Goal: Obtain resource: Download file/media

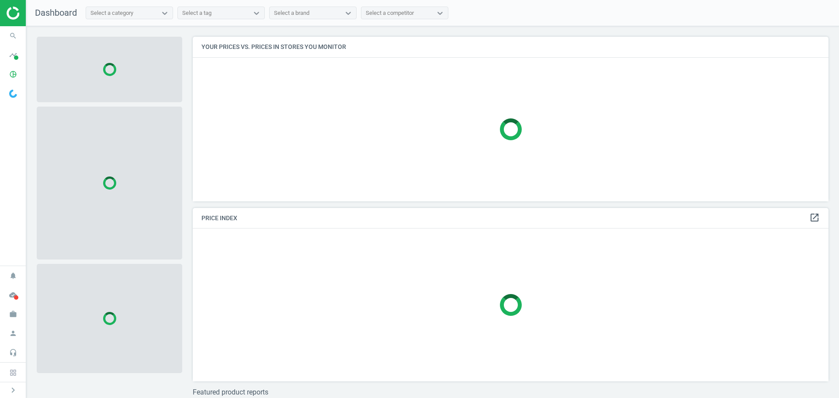
scroll to position [178, 643]
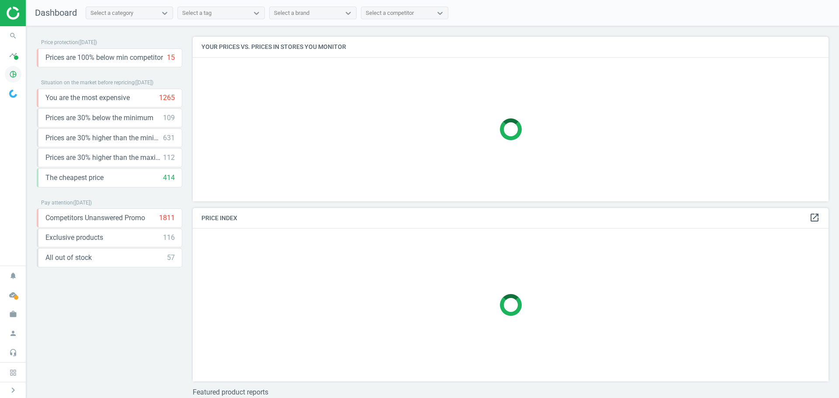
click at [17, 77] on icon "pie_chart_outlined" at bounding box center [13, 74] width 17 height 17
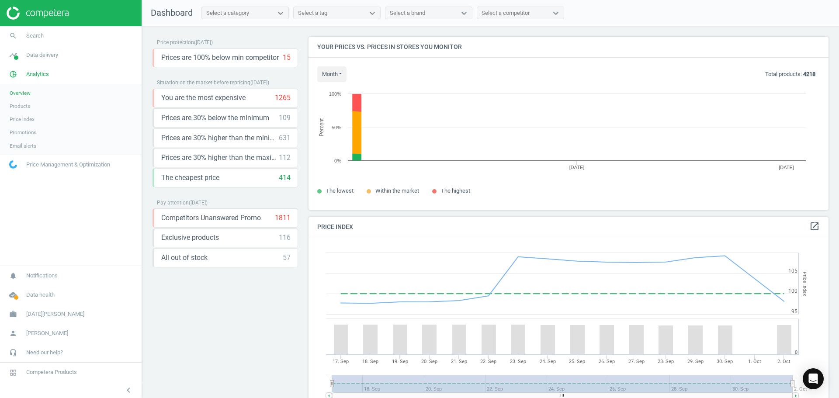
scroll to position [187, 527]
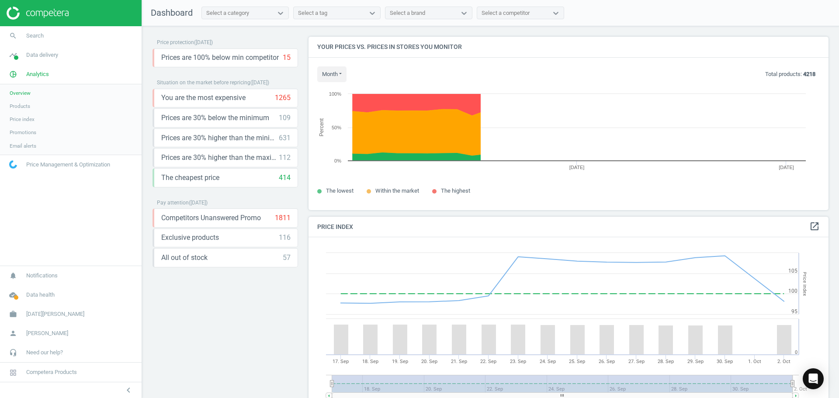
click at [22, 107] on span "Products" at bounding box center [20, 106] width 21 height 7
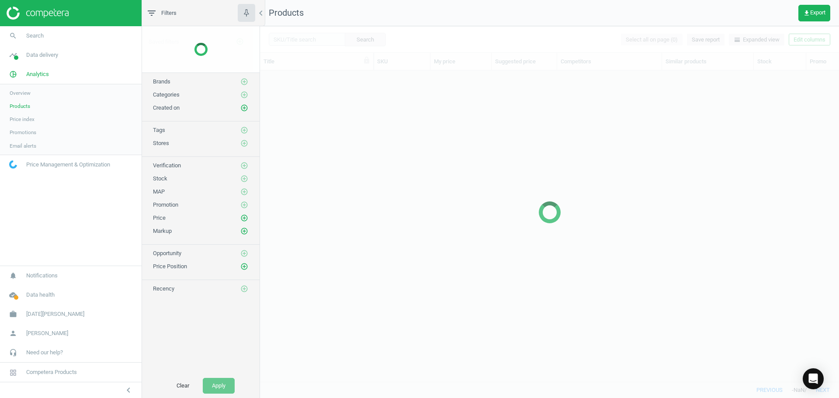
scroll to position [298, 572]
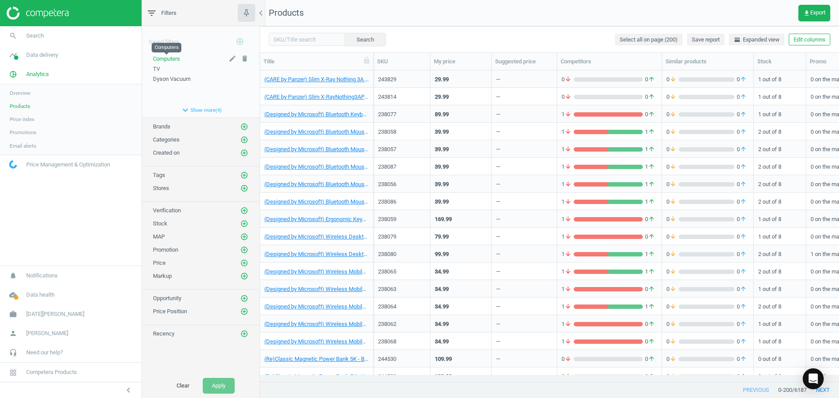
click at [168, 59] on span "Computers" at bounding box center [166, 58] width 27 height 7
click at [124, 214] on nav "search Search timeline Data delivery Overview Matches dashboard Matches Rematch…" at bounding box center [71, 145] width 142 height 239
click at [169, 59] on span "Computers" at bounding box center [166, 58] width 27 height 7
click at [212, 390] on button "Apply" at bounding box center [219, 386] width 32 height 16
click at [176, 57] on span "Computers" at bounding box center [166, 58] width 27 height 7
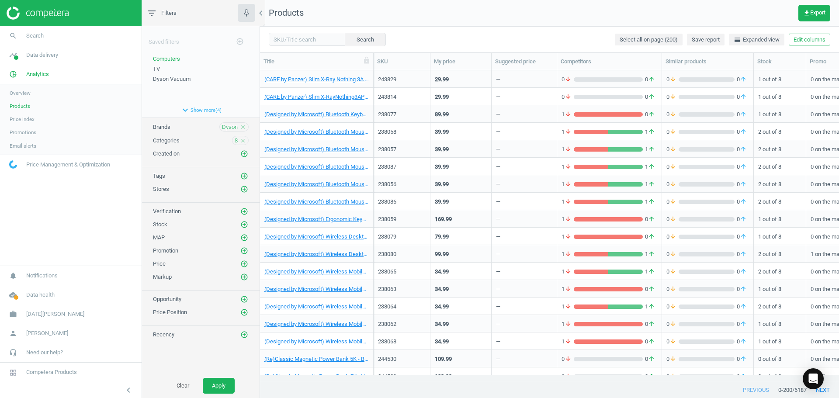
click at [245, 138] on icon "close" at bounding box center [243, 141] width 6 height 6
click at [245, 138] on icon "add_circle_outline" at bounding box center [244, 140] width 8 height 8
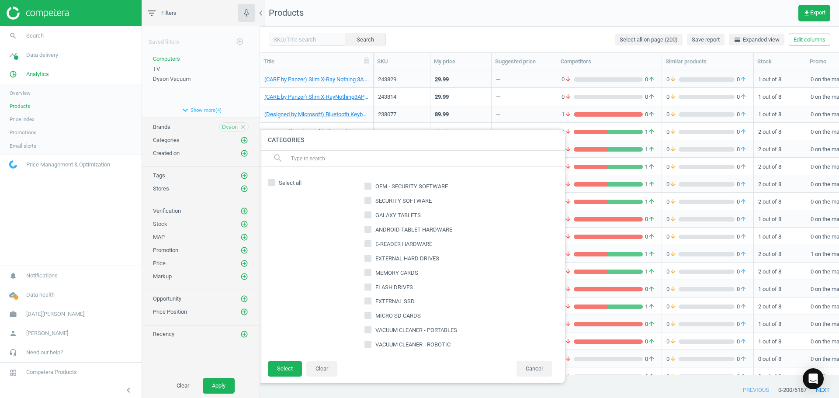
click at [242, 127] on icon "close" at bounding box center [243, 127] width 6 height 6
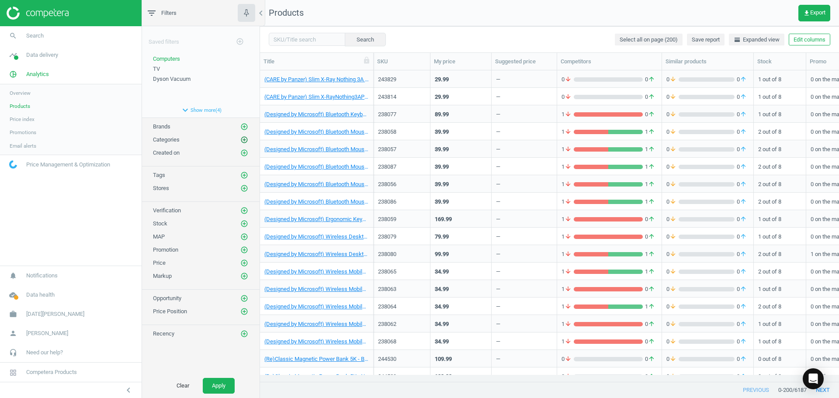
click at [246, 139] on icon "add_circle_outline" at bounding box center [244, 140] width 8 height 8
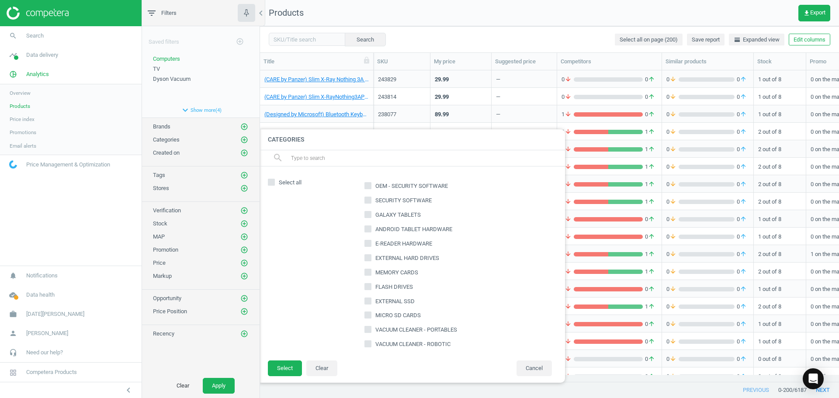
click at [312, 159] on input "text" at bounding box center [424, 158] width 268 height 14
type input "comput"
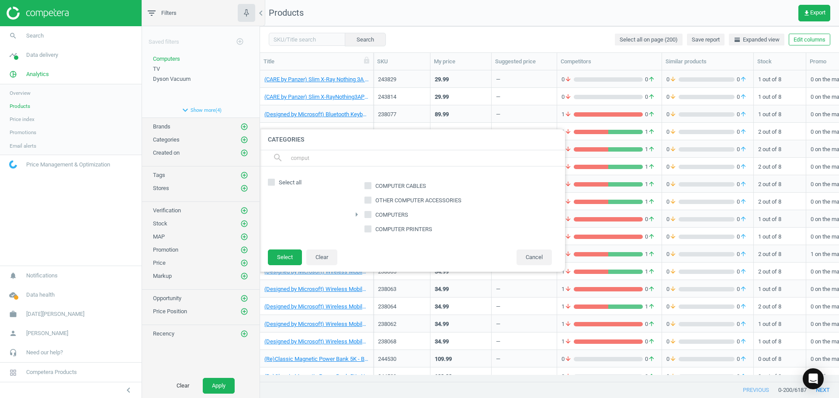
click at [368, 214] on input "COMPUTERS" at bounding box center [368, 214] width 6 height 6
checkbox input "true"
click at [278, 257] on button "Select" at bounding box center [285, 257] width 34 height 16
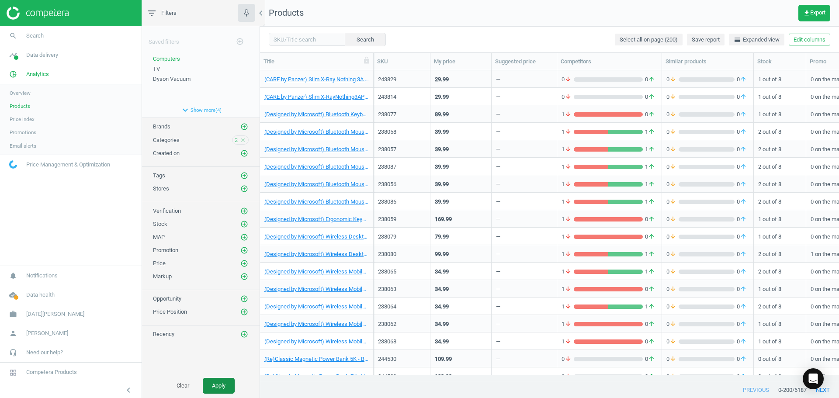
click at [221, 385] on button "Apply" at bounding box center [219, 386] width 32 height 16
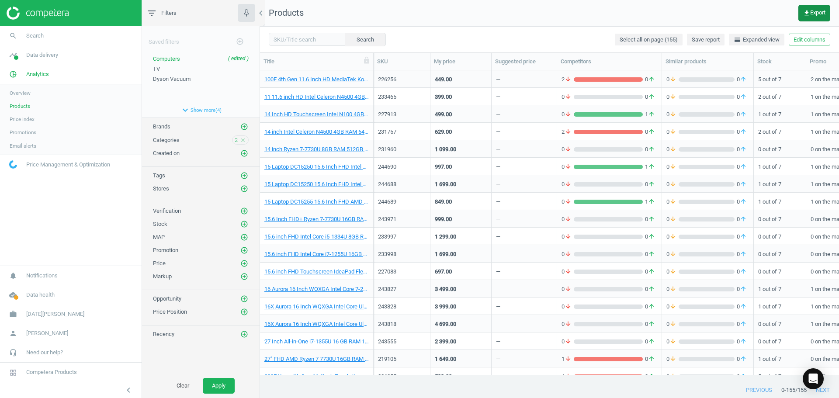
click at [816, 10] on span "get_app Export" at bounding box center [814, 13] width 22 height 7
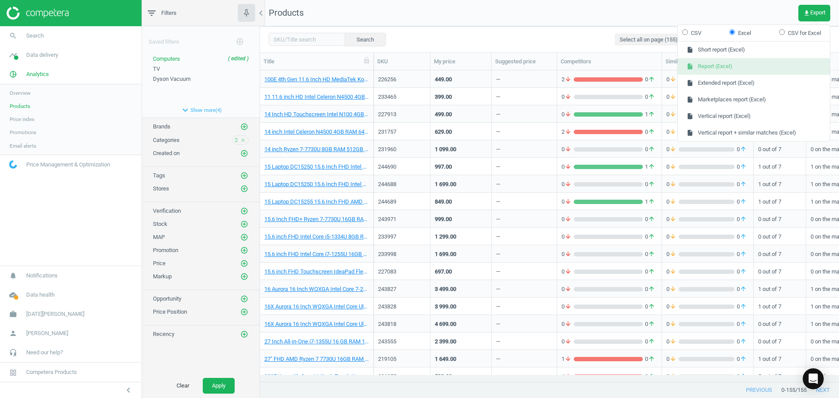
click at [736, 70] on button "insert_drive_file Report (Excel)" at bounding box center [754, 66] width 152 height 17
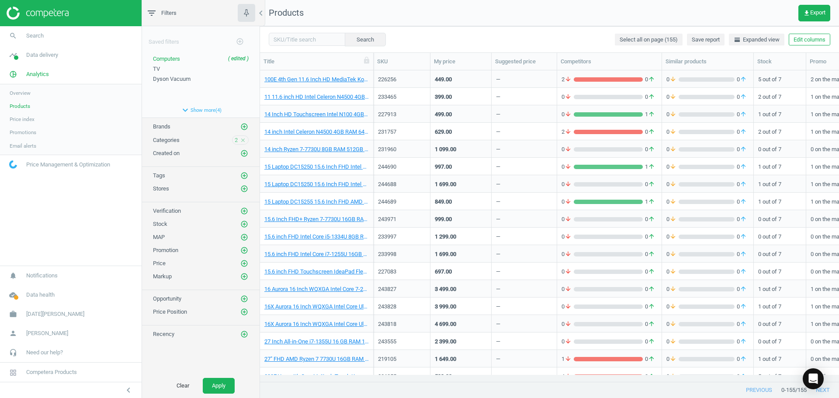
click at [554, 14] on nav "Products get_app Export" at bounding box center [549, 13] width 579 height 26
